Goal: Information Seeking & Learning: Learn about a topic

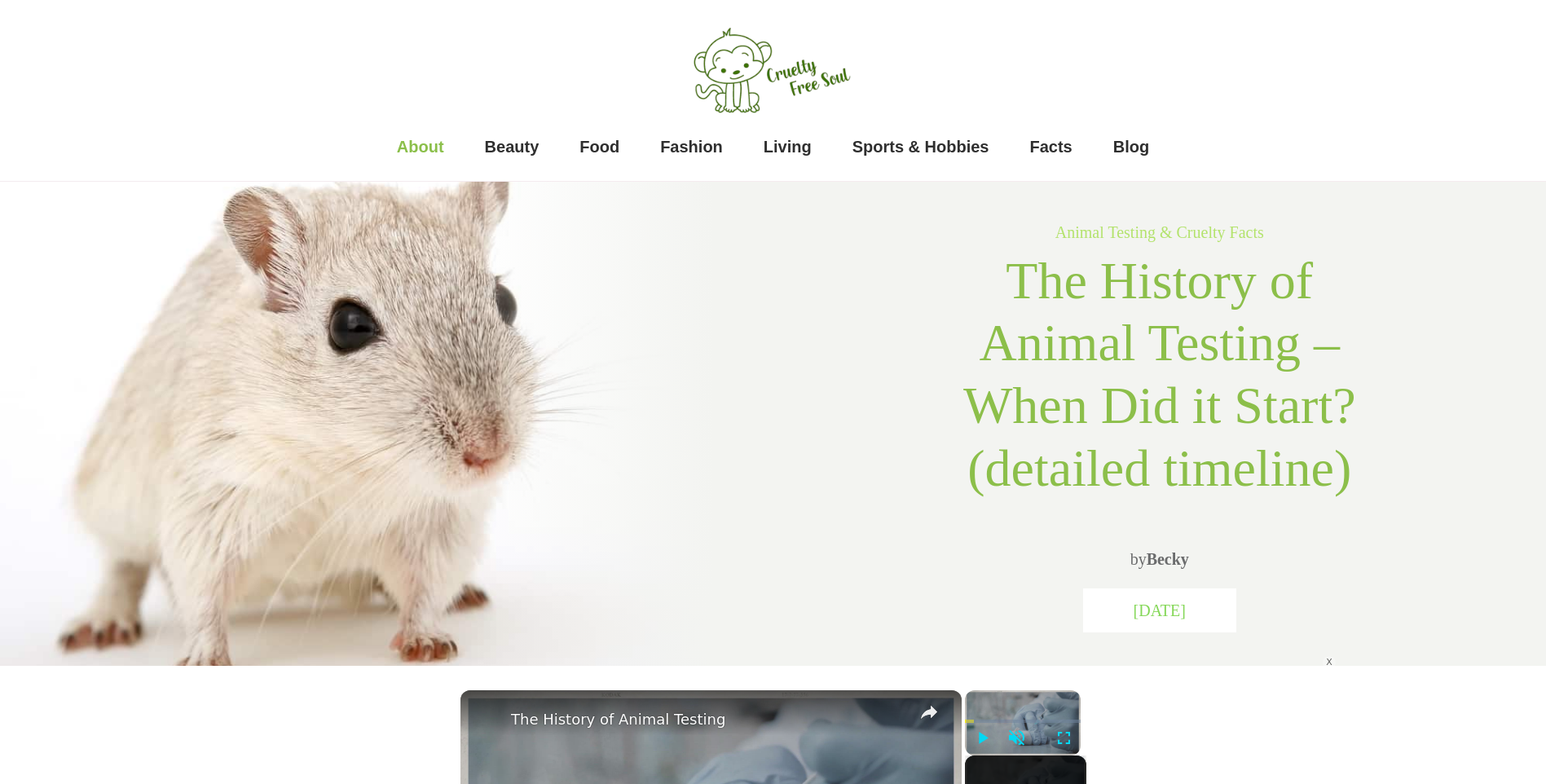
click at [421, 144] on span "About" at bounding box center [421, 147] width 47 height 33
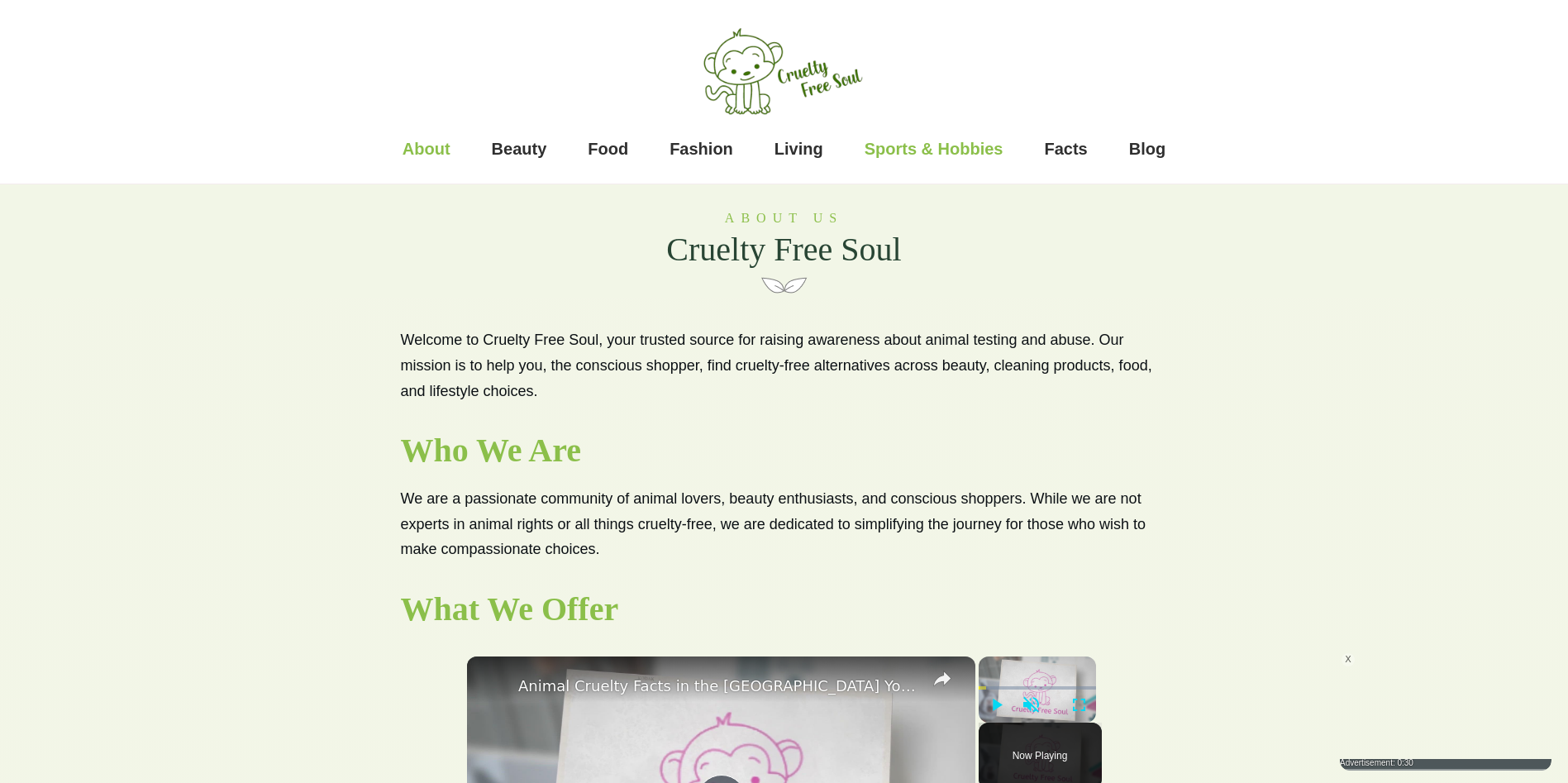
click at [954, 157] on span "Sports & Hobbies" at bounding box center [934, 149] width 139 height 33
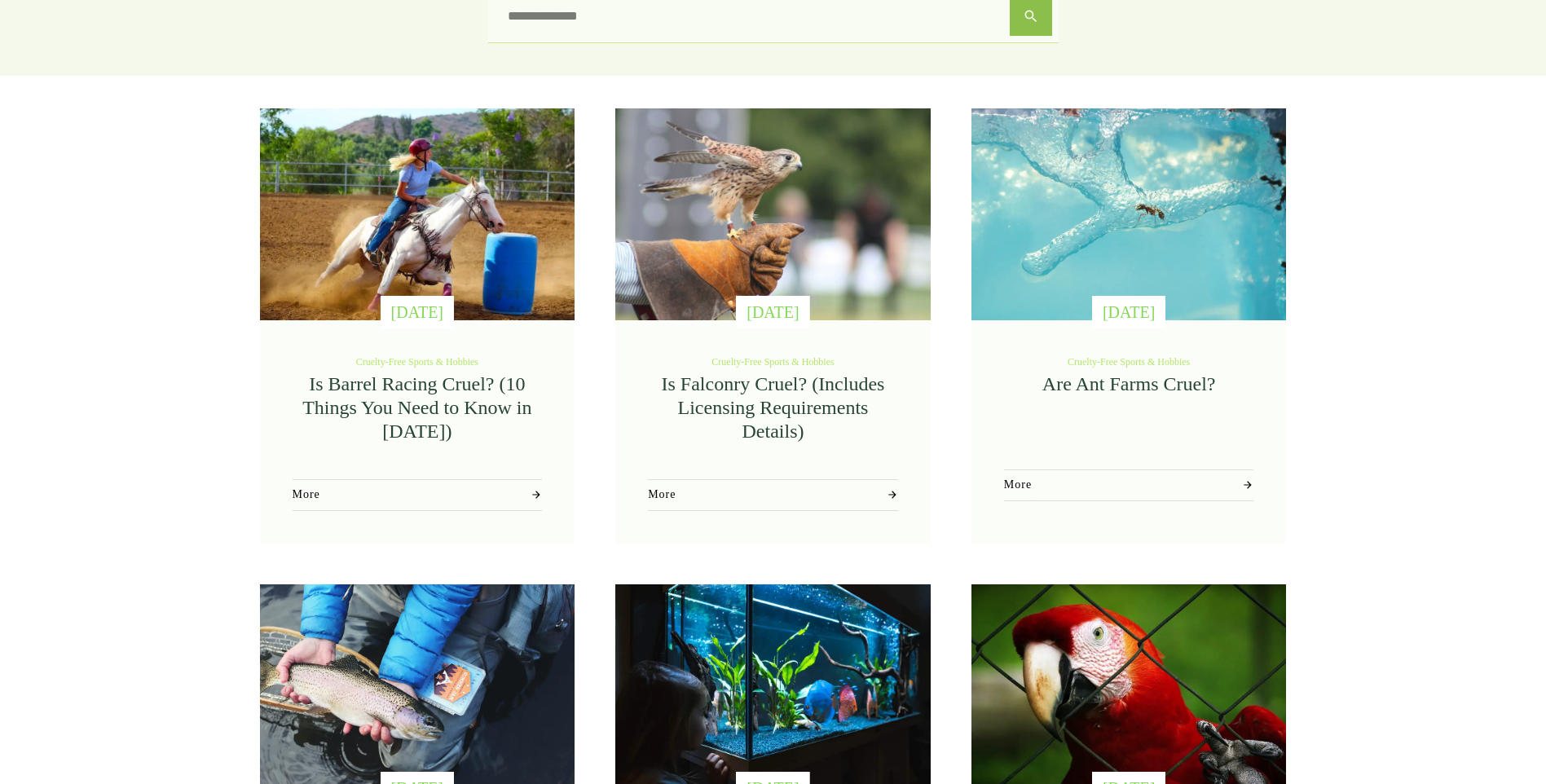
scroll to position [299, 0]
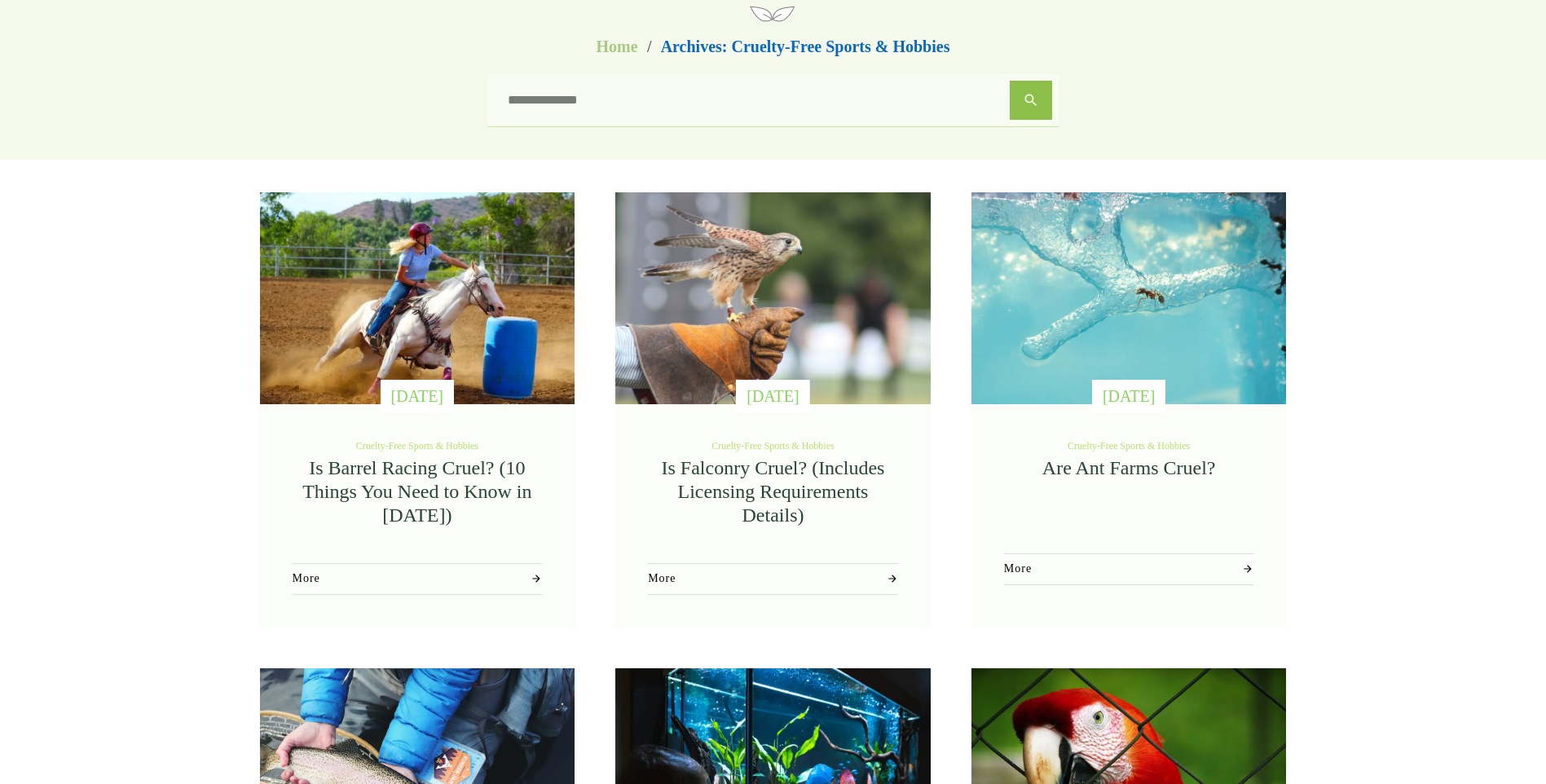
click at [392, 477] on link "Is Barrel Racing Cruel? (10 Things You Need to Know in 2022)" at bounding box center [416, 491] width 229 height 68
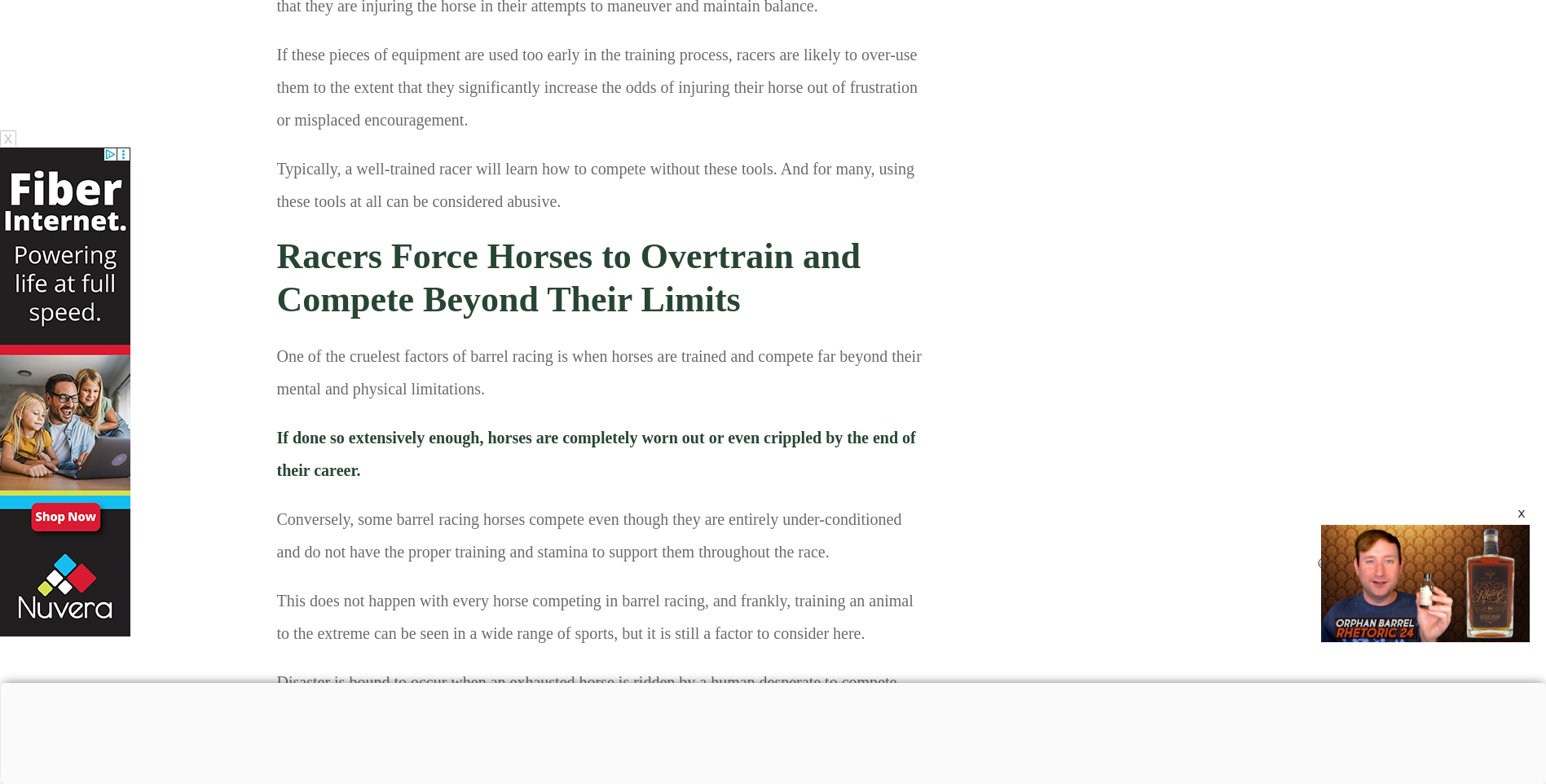
scroll to position [4643, 0]
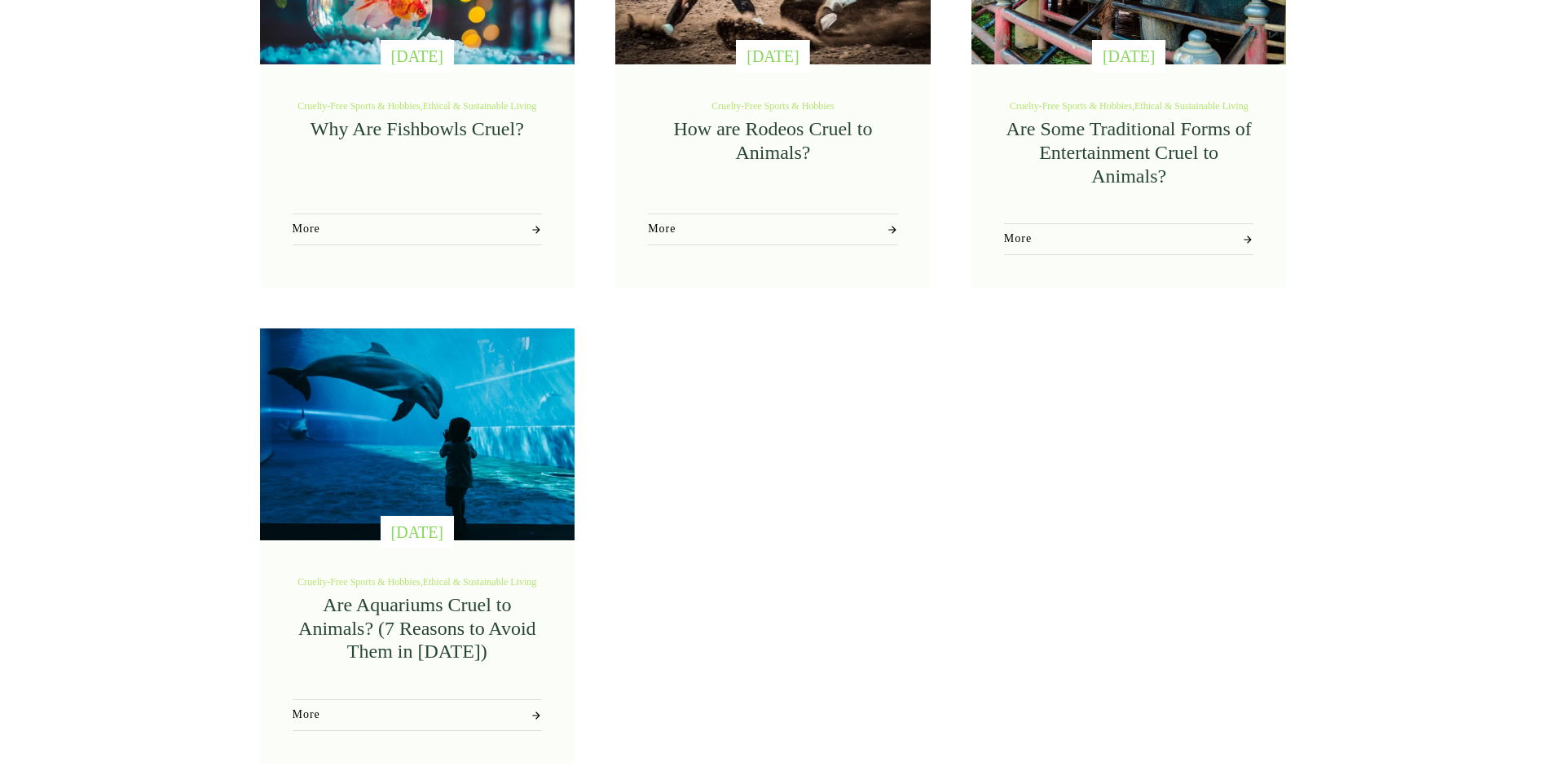
scroll to position [1765, 0]
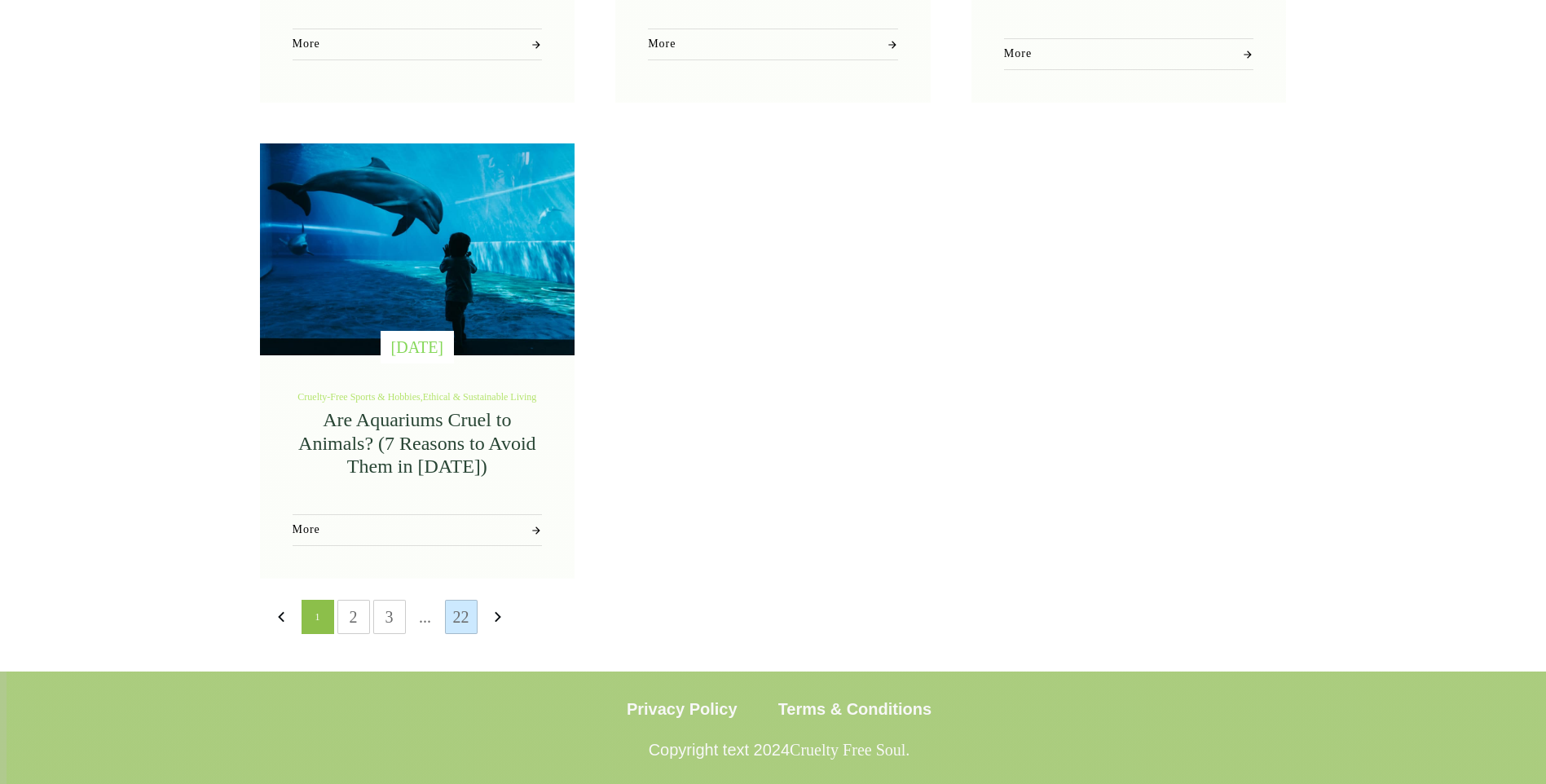
click at [447, 617] on link "22" at bounding box center [461, 616] width 31 height 33
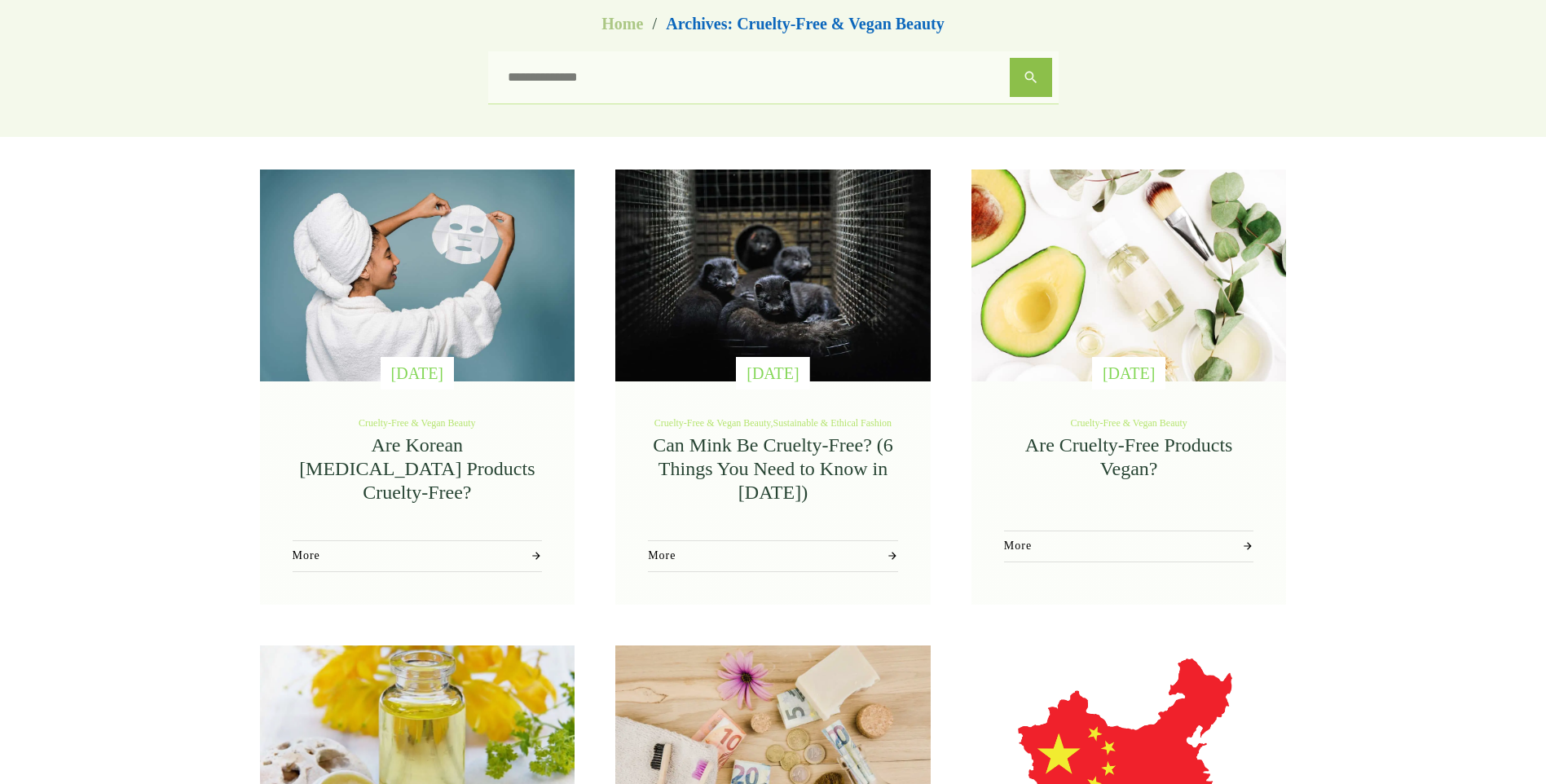
scroll to position [326, 0]
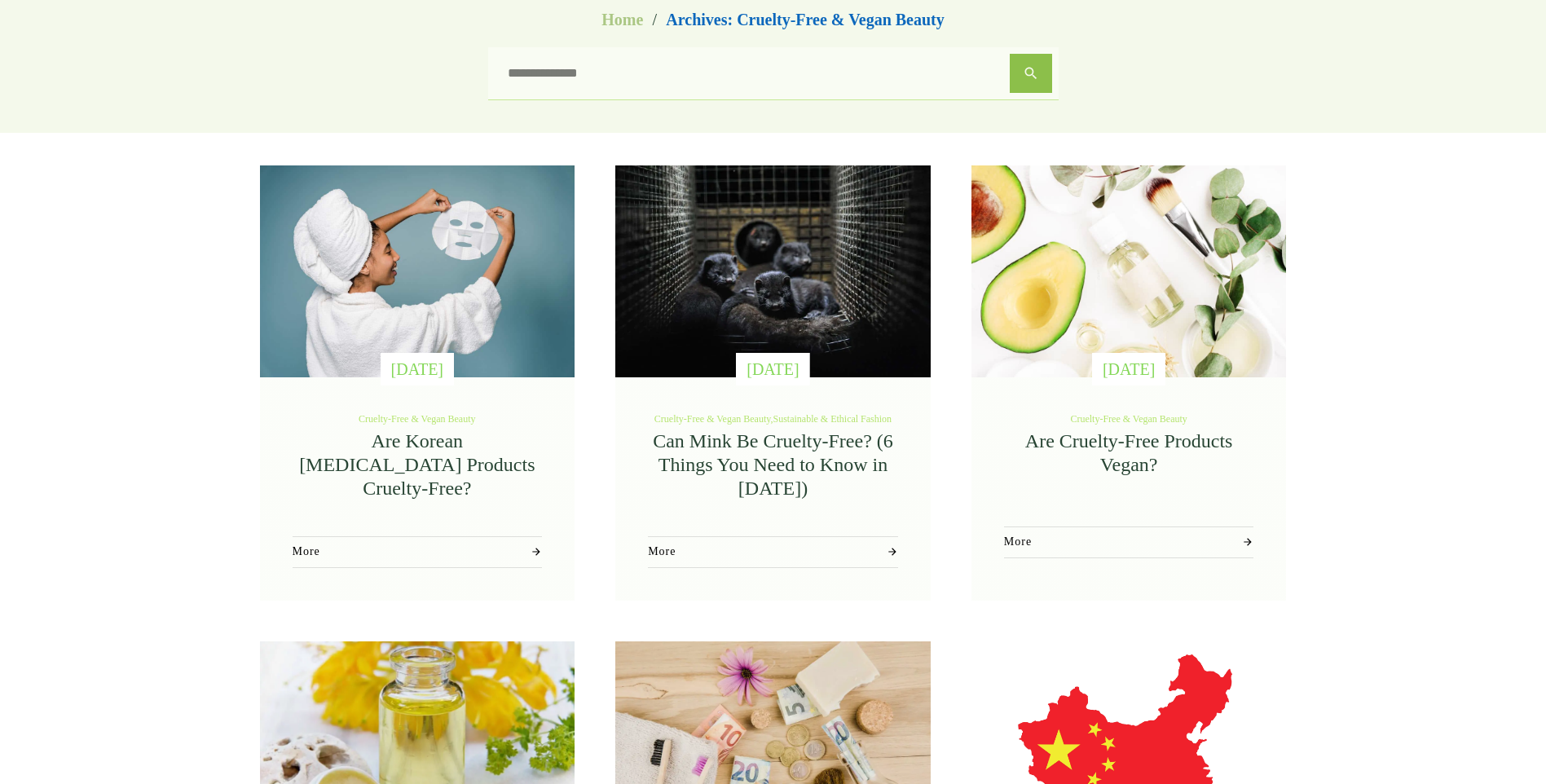
click at [774, 455] on link "Can Mink Be Cruelty-Free? (6 Things You Need to Know in [DATE])" at bounding box center [773, 463] width 241 height 68
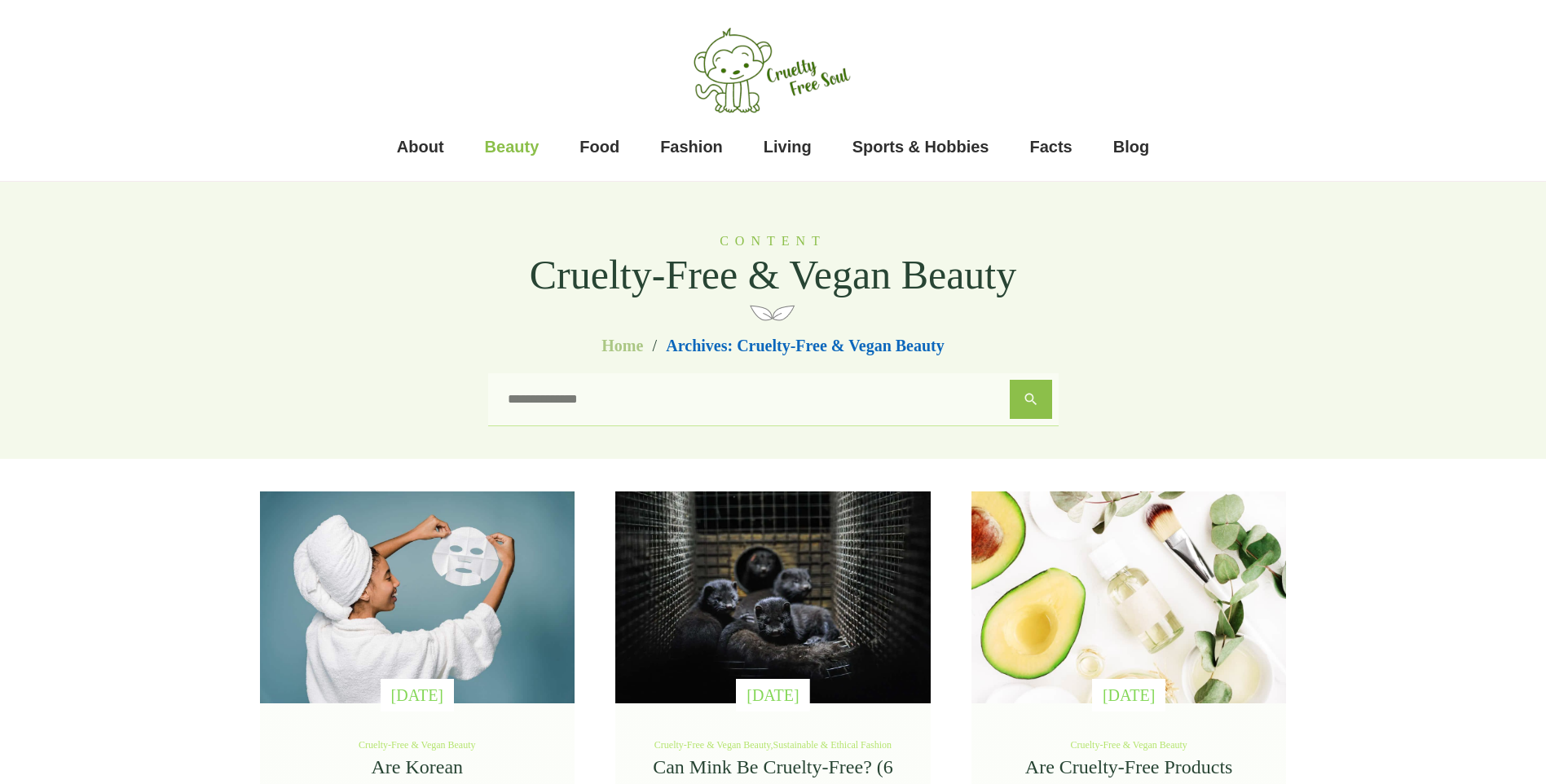
scroll to position [326, 0]
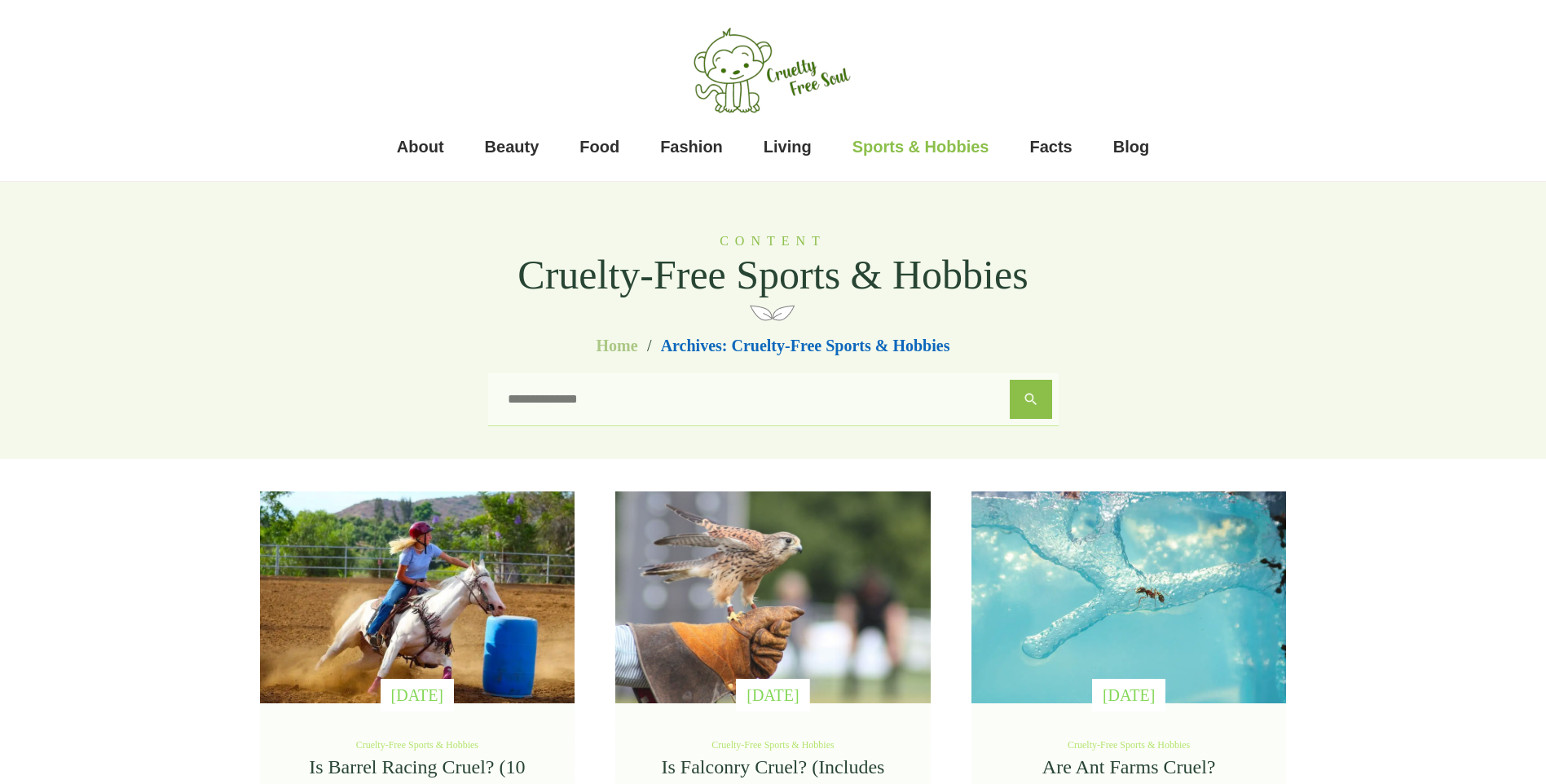
scroll to position [1765, 0]
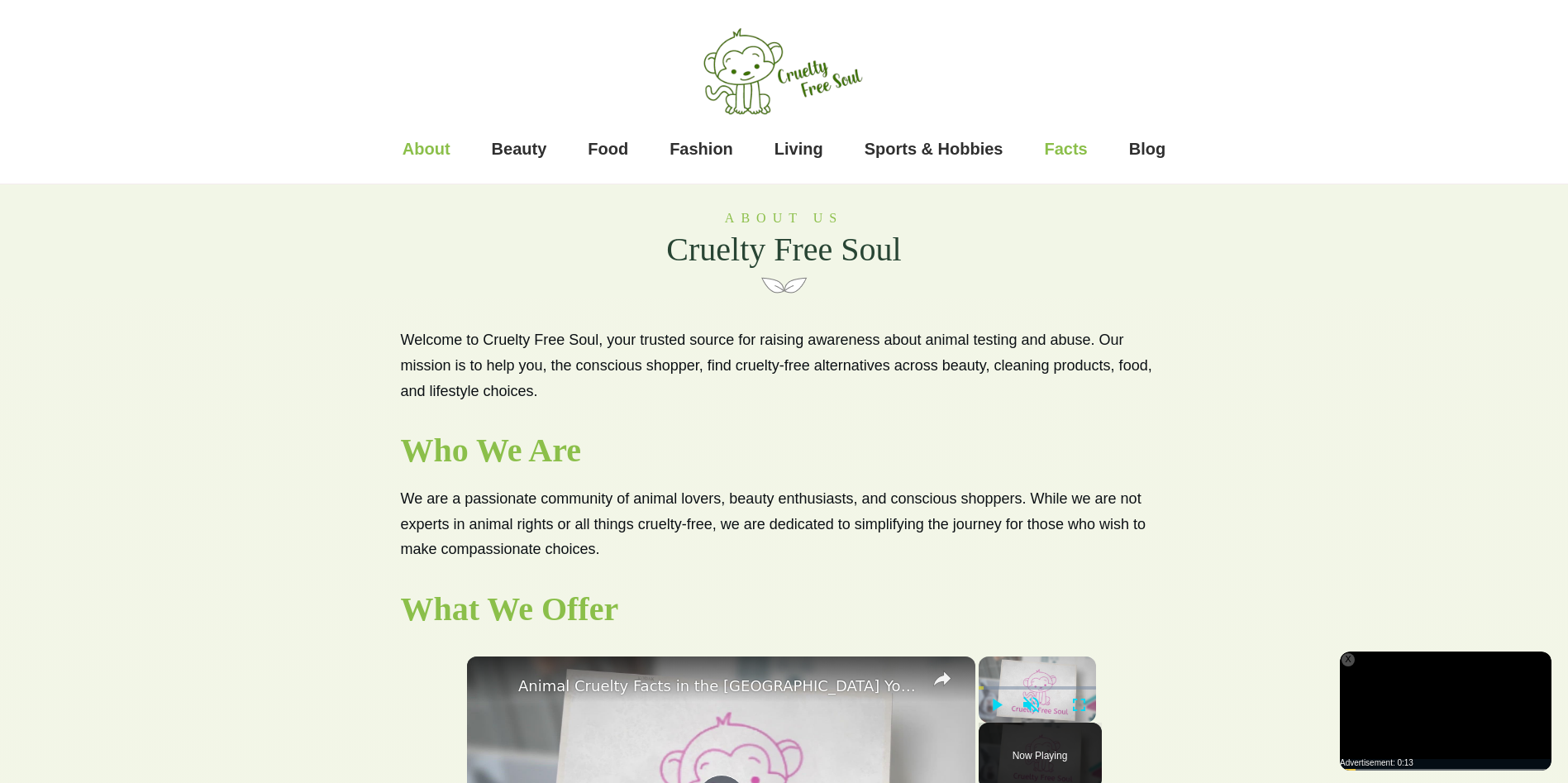
click at [1060, 144] on span "Facts" at bounding box center [1066, 149] width 43 height 33
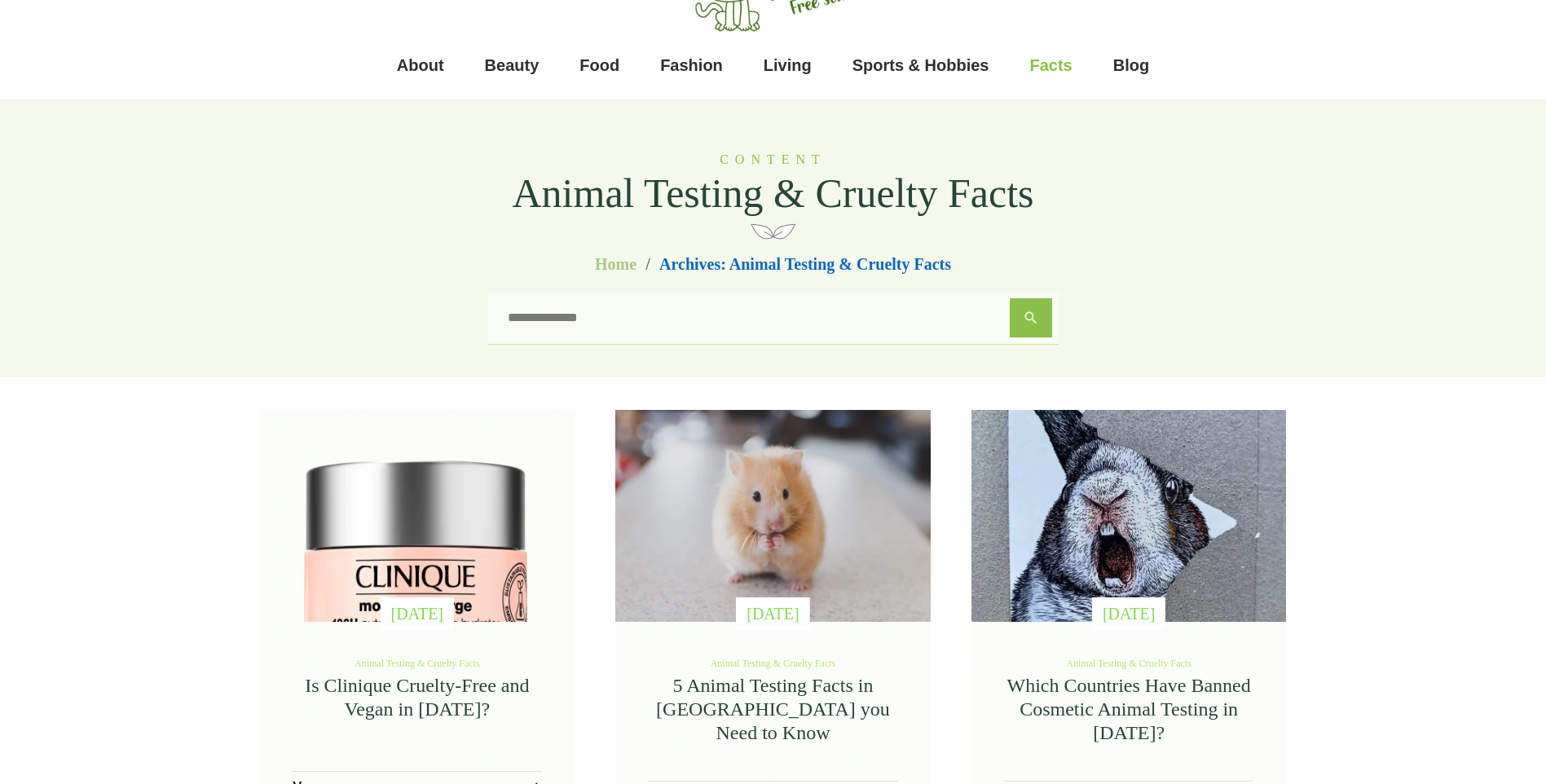
scroll to position [163, 0]
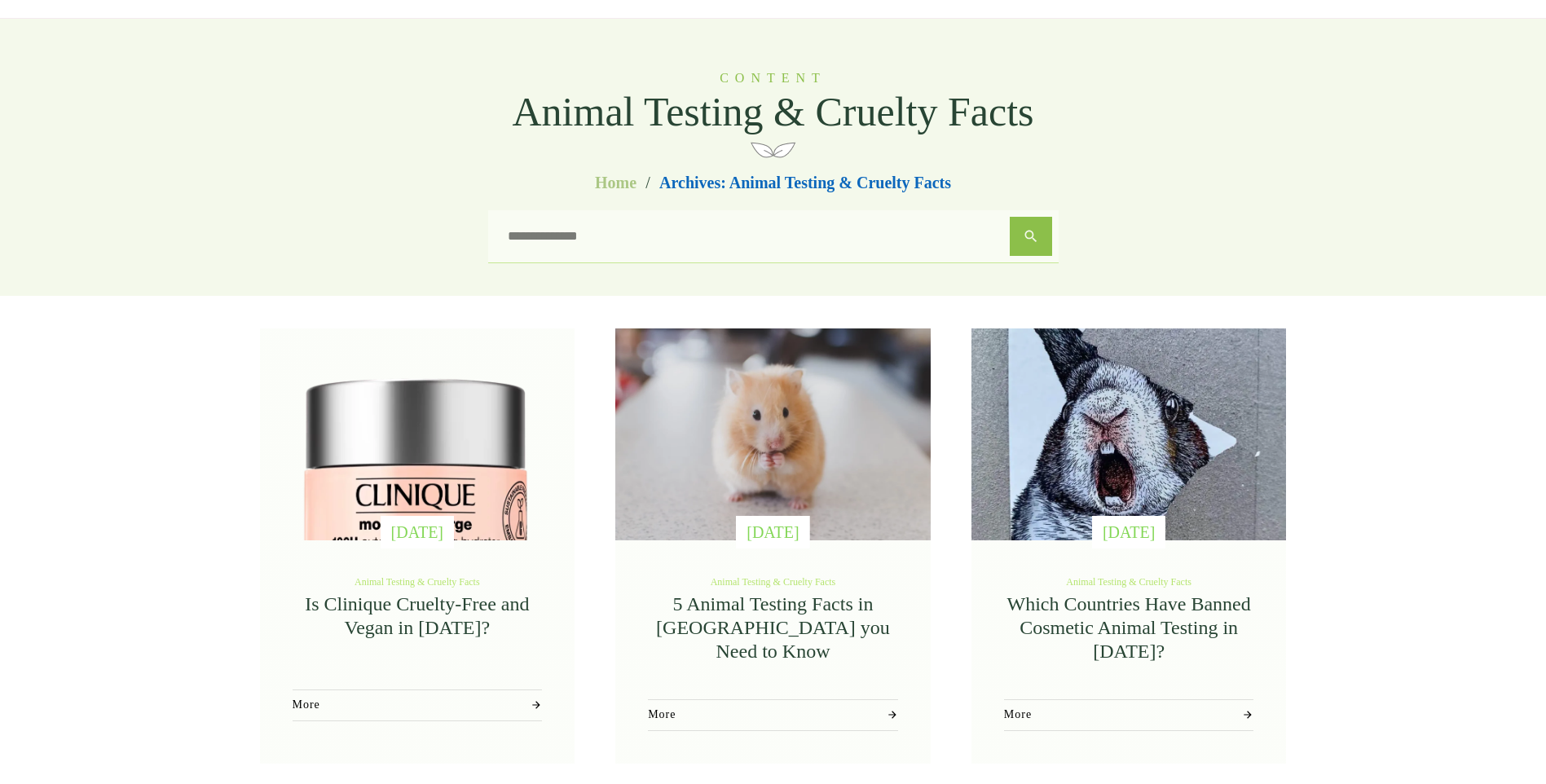
click at [1131, 626] on link "Which Countries Have Banned Cosmetic Animal Testing in [DATE]?" at bounding box center [1129, 626] width 243 height 68
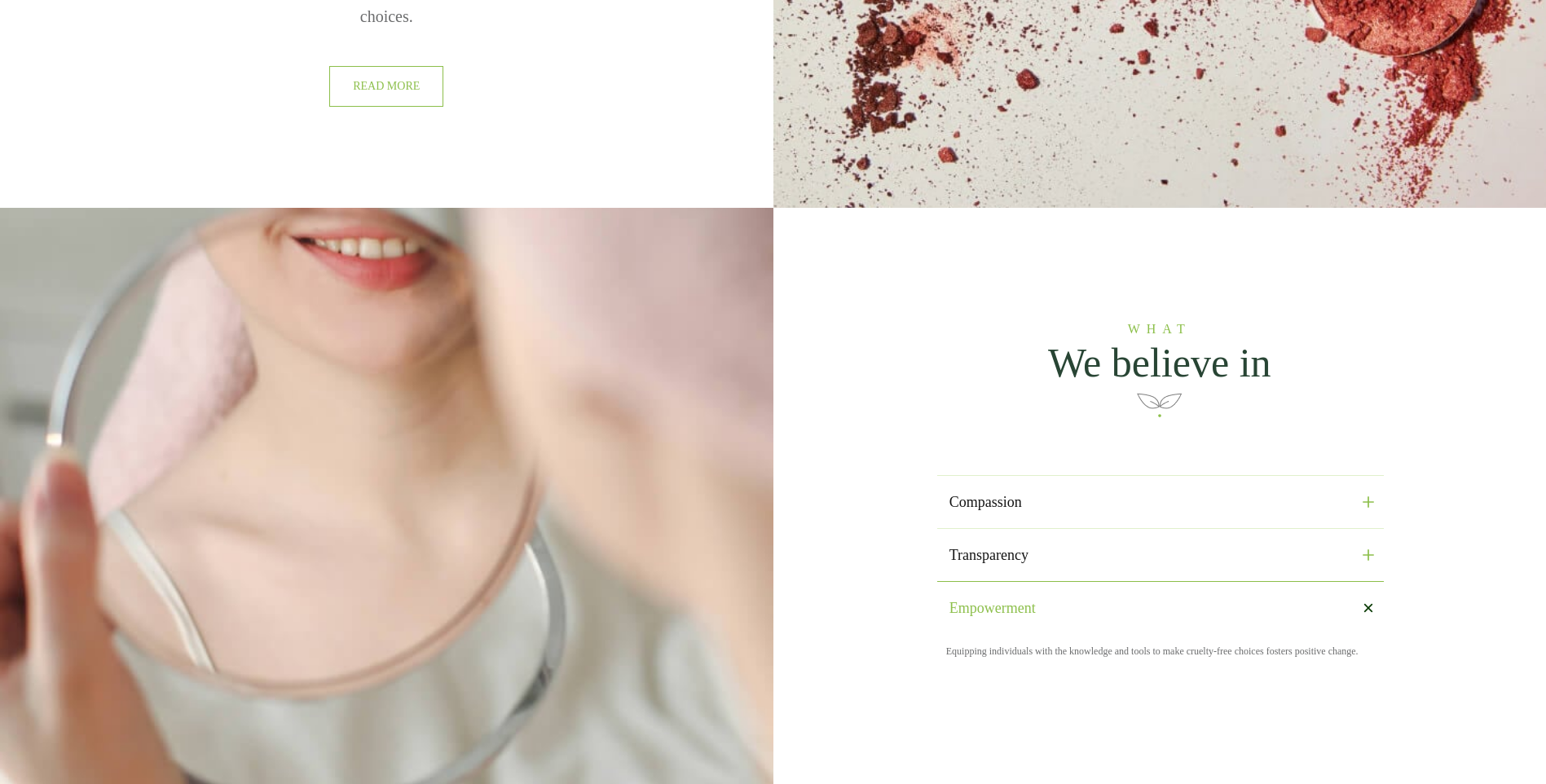
scroll to position [1792, 0]
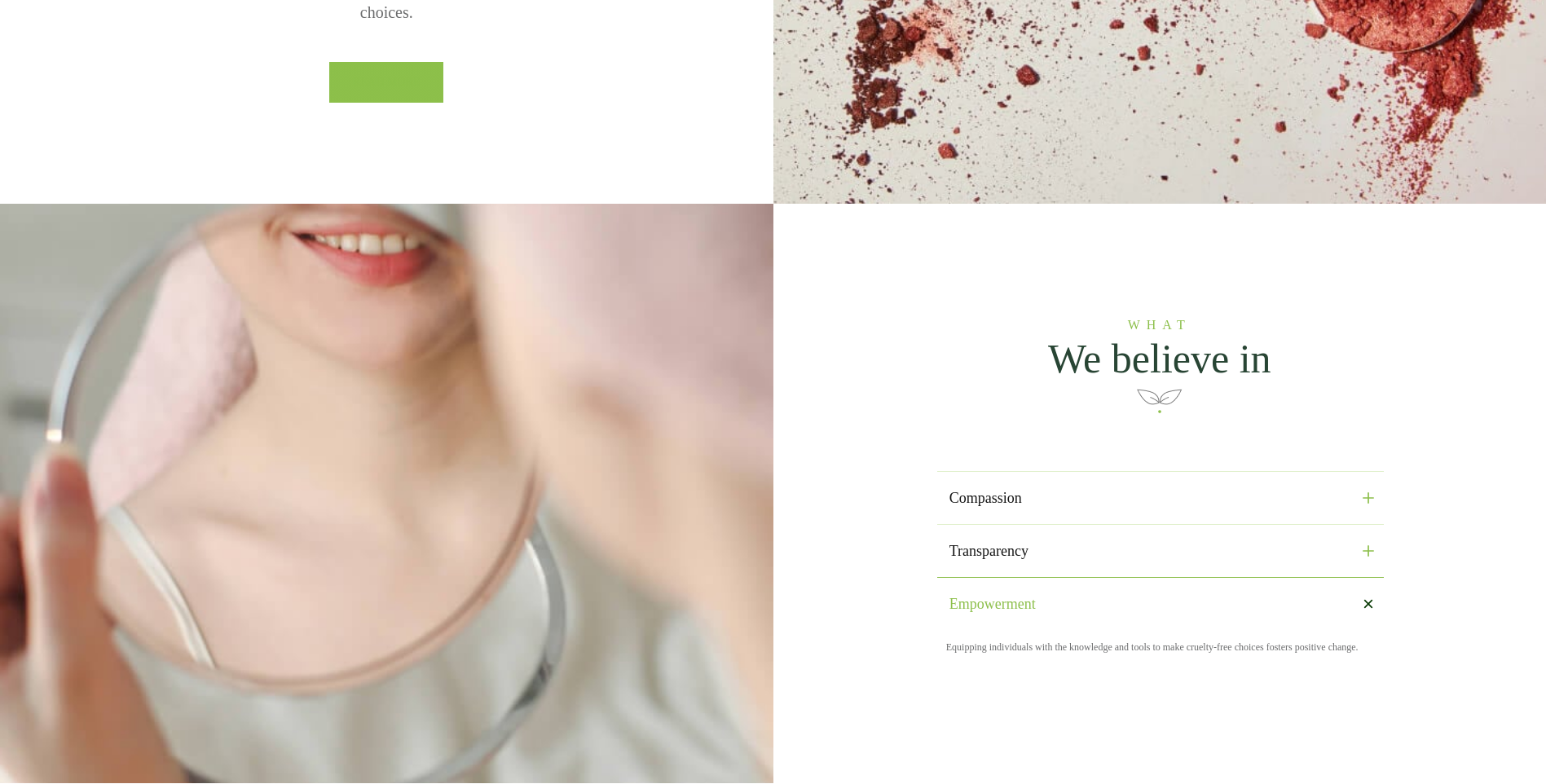
click at [402, 91] on link "read more" at bounding box center [385, 83] width 114 height 42
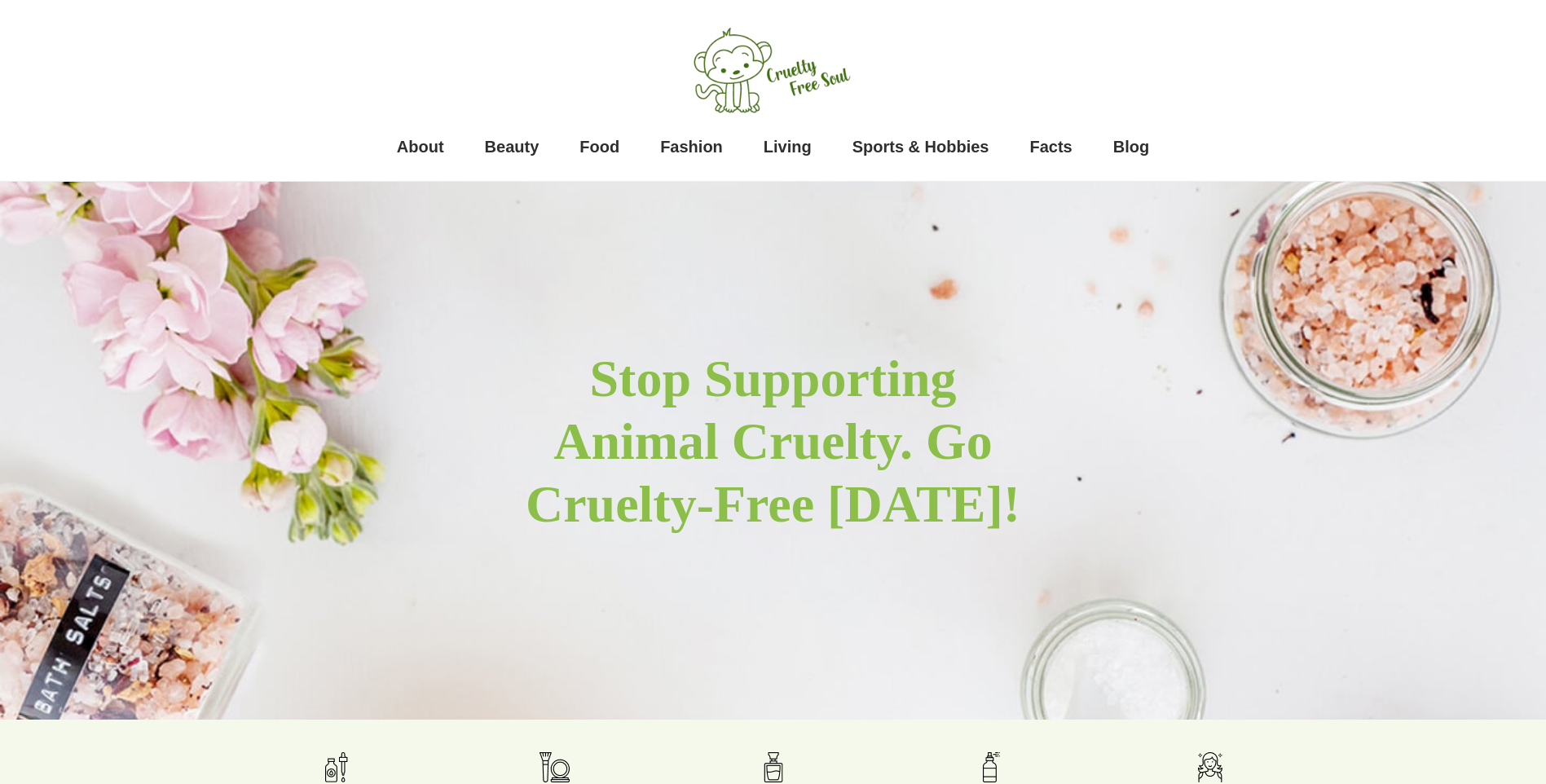
scroll to position [1792, 0]
